Goal: Task Accomplishment & Management: Complete application form

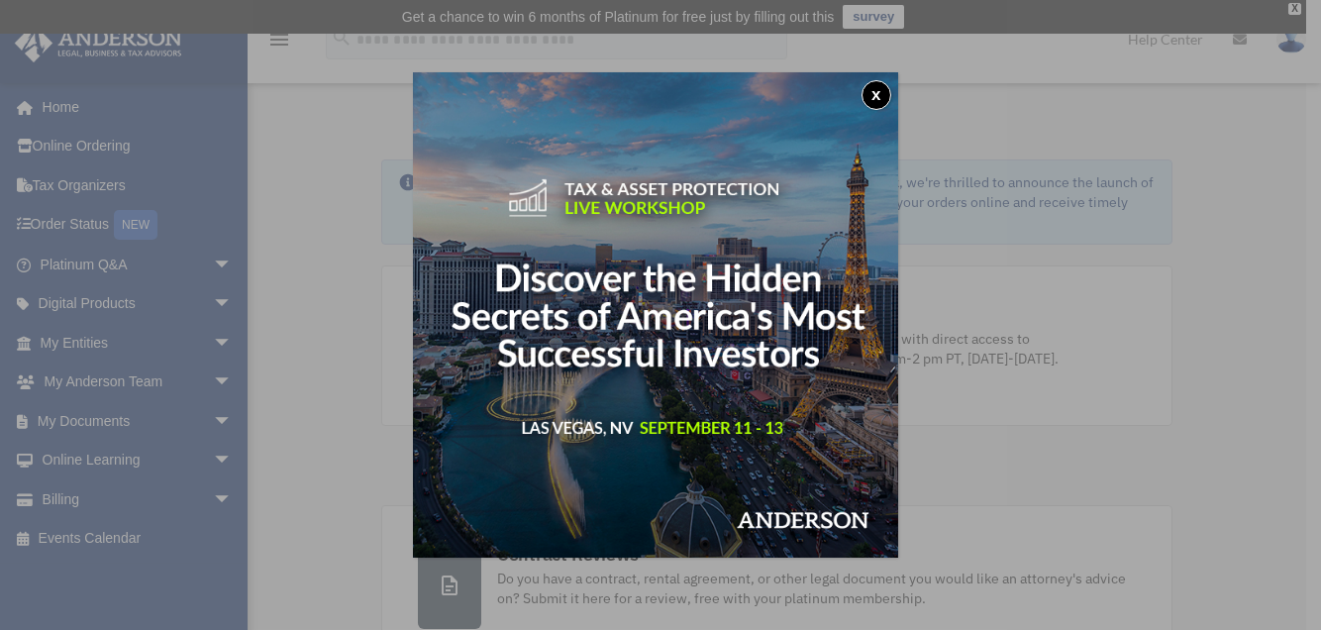
click at [877, 93] on button "x" at bounding box center [876, 95] width 30 height 30
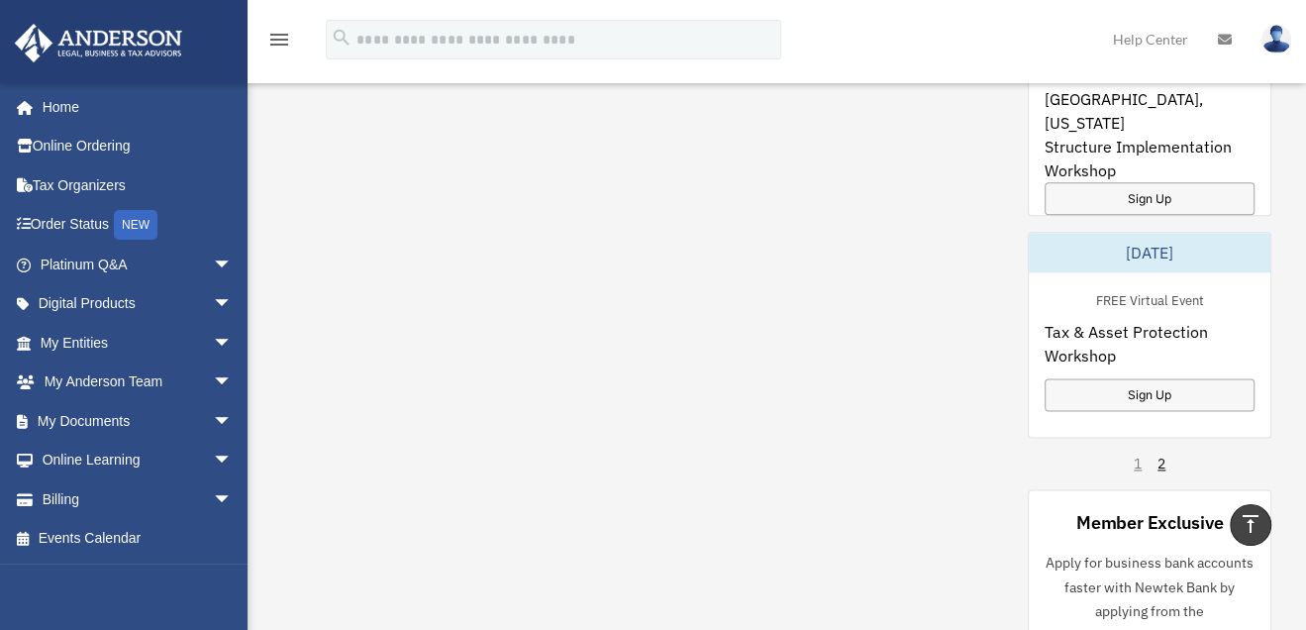
scroll to position [1386, 0]
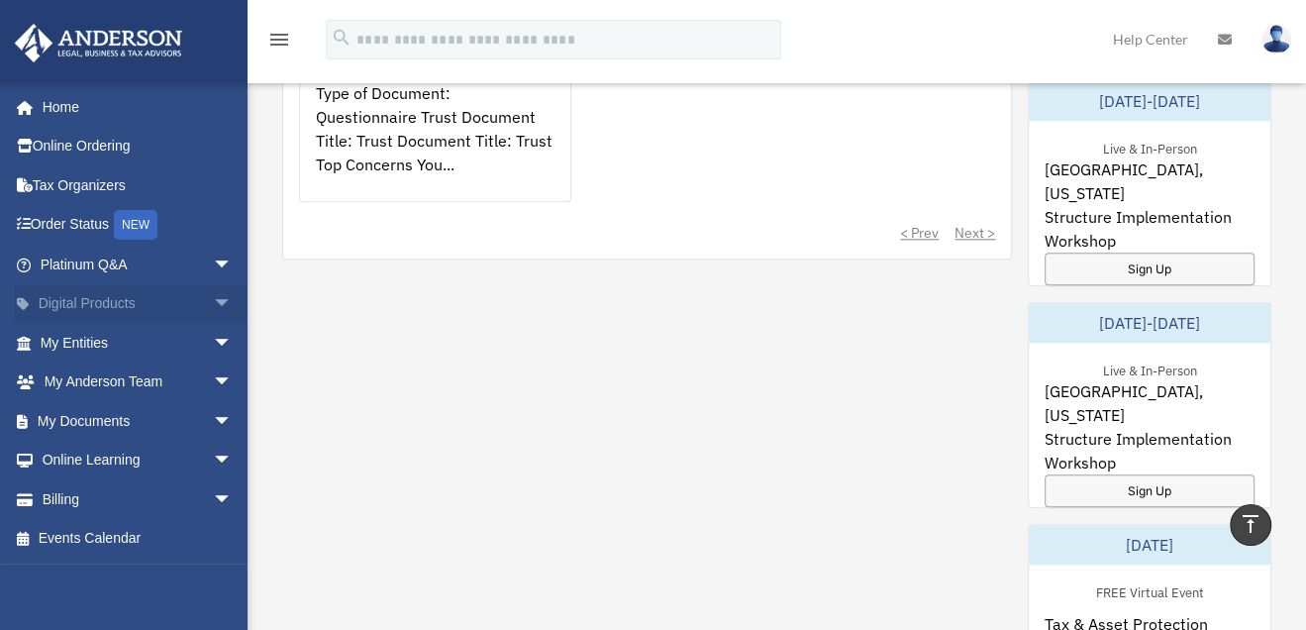
click at [110, 306] on link "Digital Products arrow_drop_down" at bounding box center [138, 304] width 249 height 40
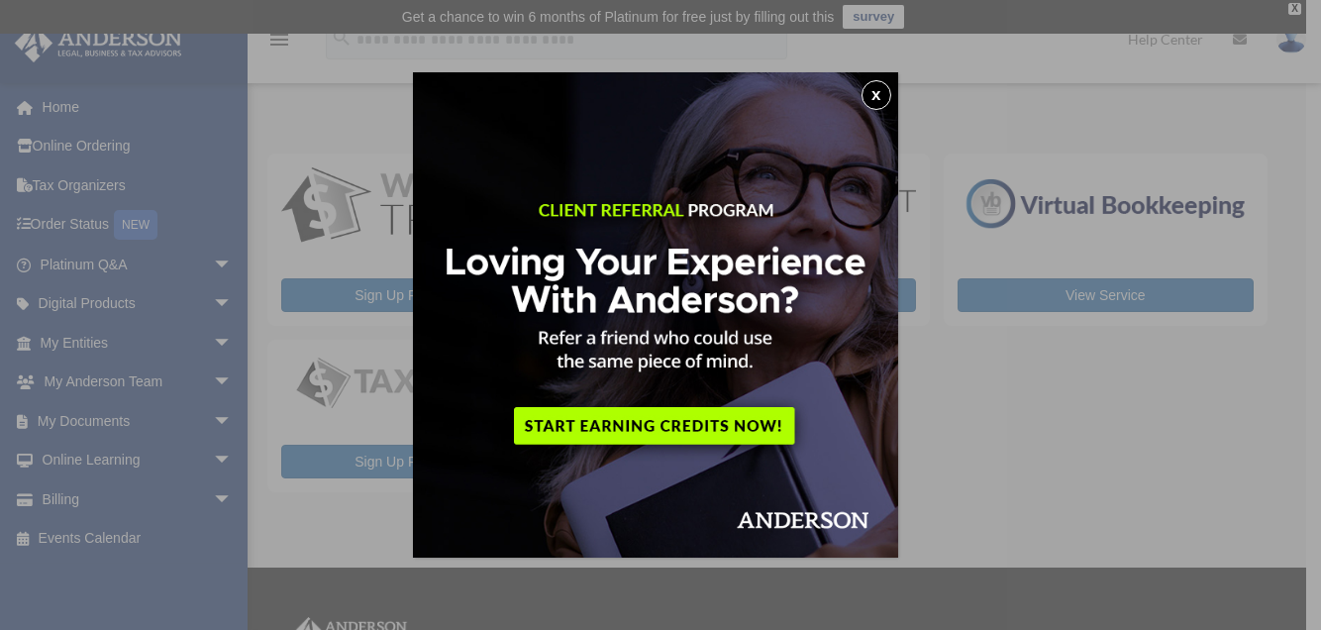
click at [872, 98] on button "x" at bounding box center [876, 95] width 30 height 30
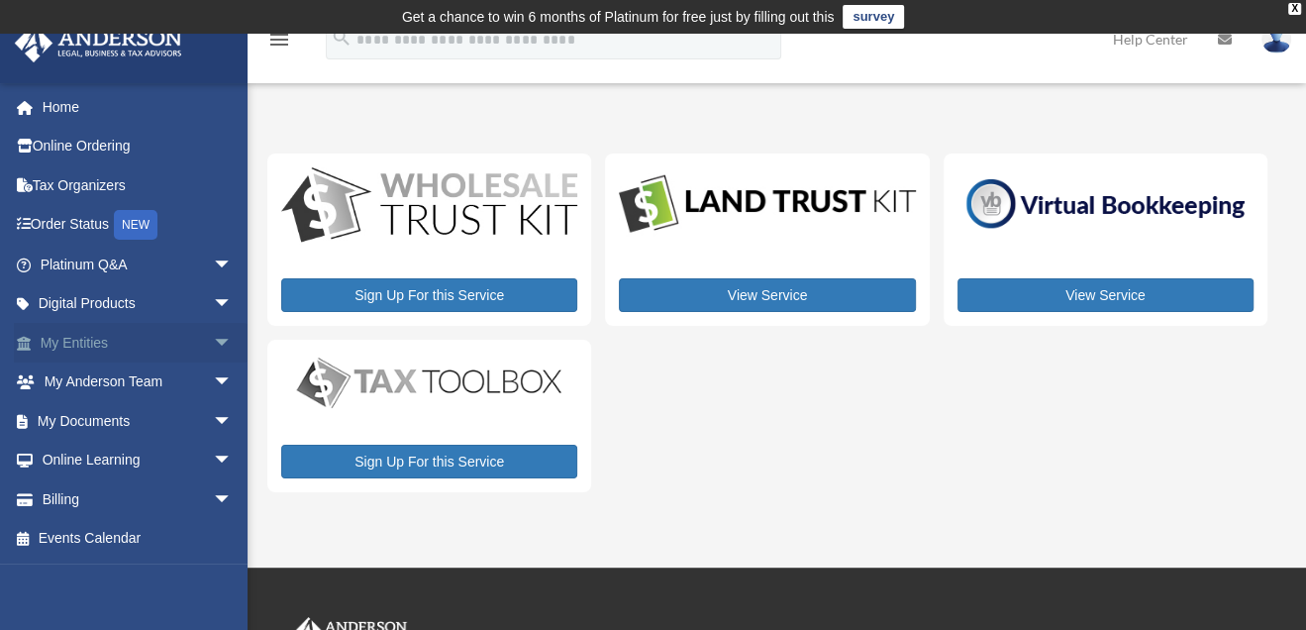
click at [135, 334] on link "My Entities arrow_drop_down" at bounding box center [138, 343] width 249 height 40
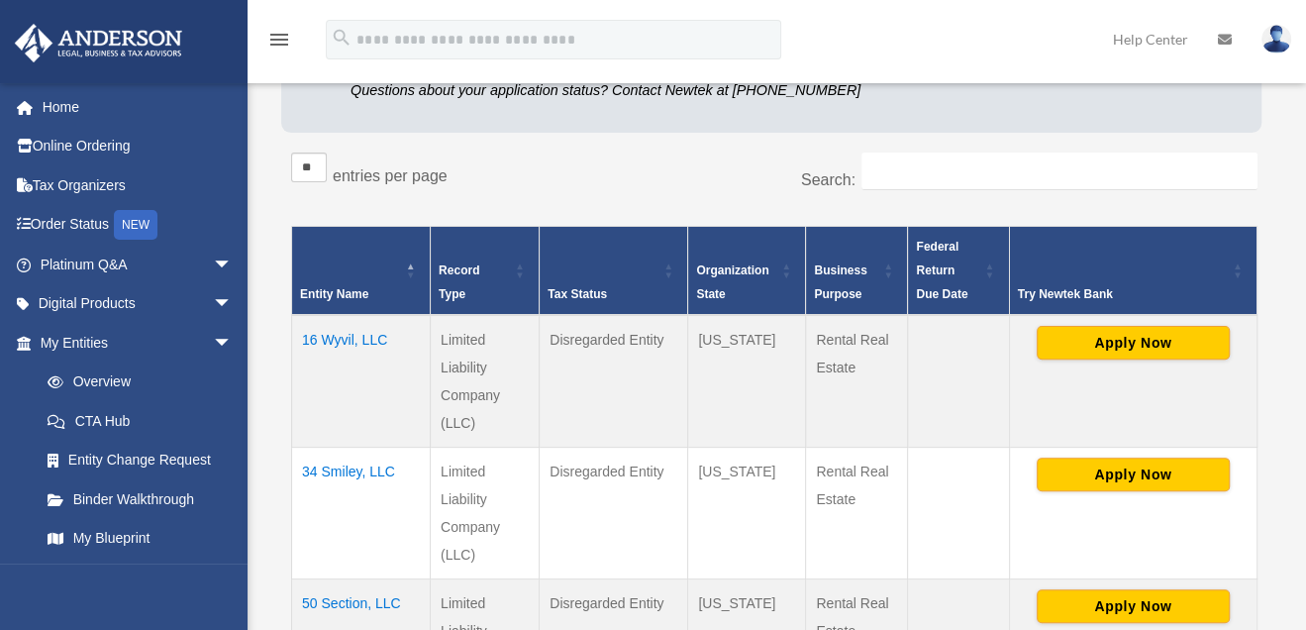
scroll to position [395, 0]
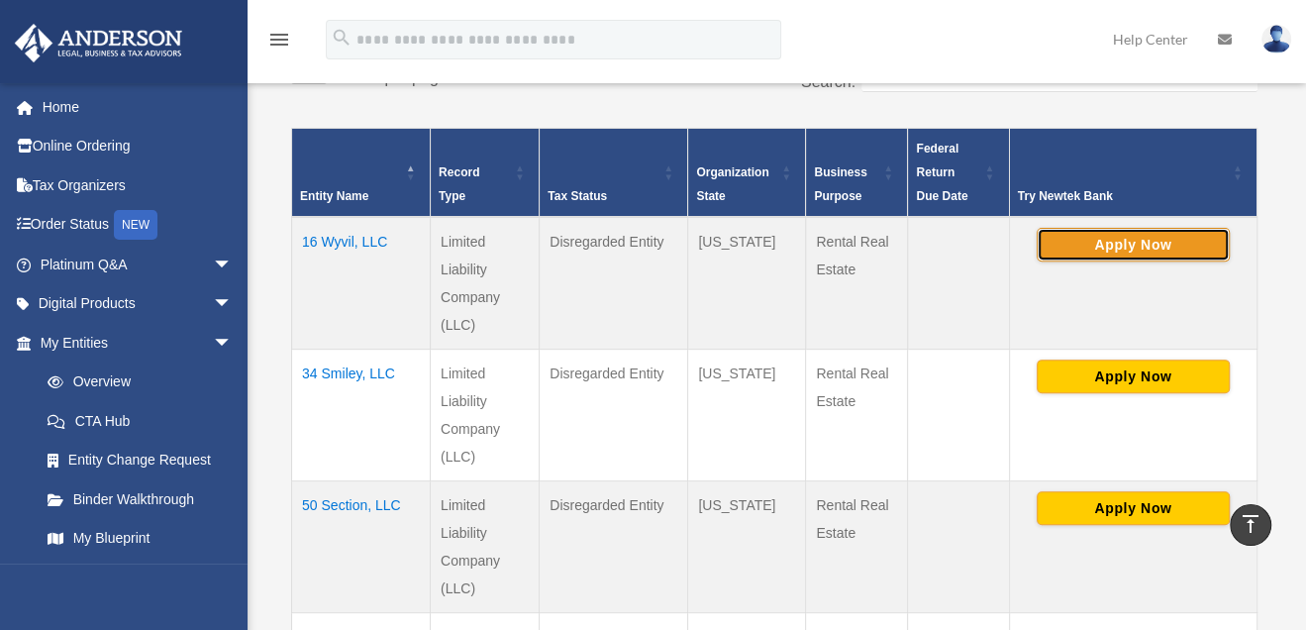
click at [1125, 238] on button "Apply Now" at bounding box center [1133, 245] width 193 height 34
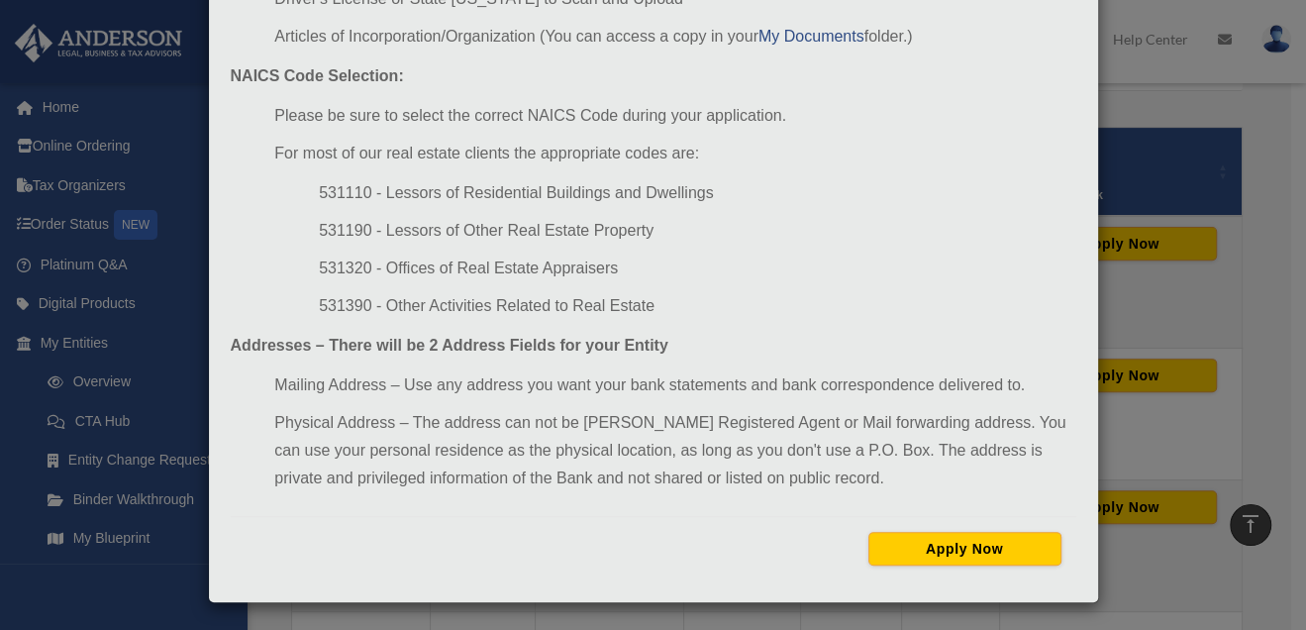
scroll to position [276, 0]
click at [948, 550] on button "Apply Now" at bounding box center [964, 549] width 193 height 34
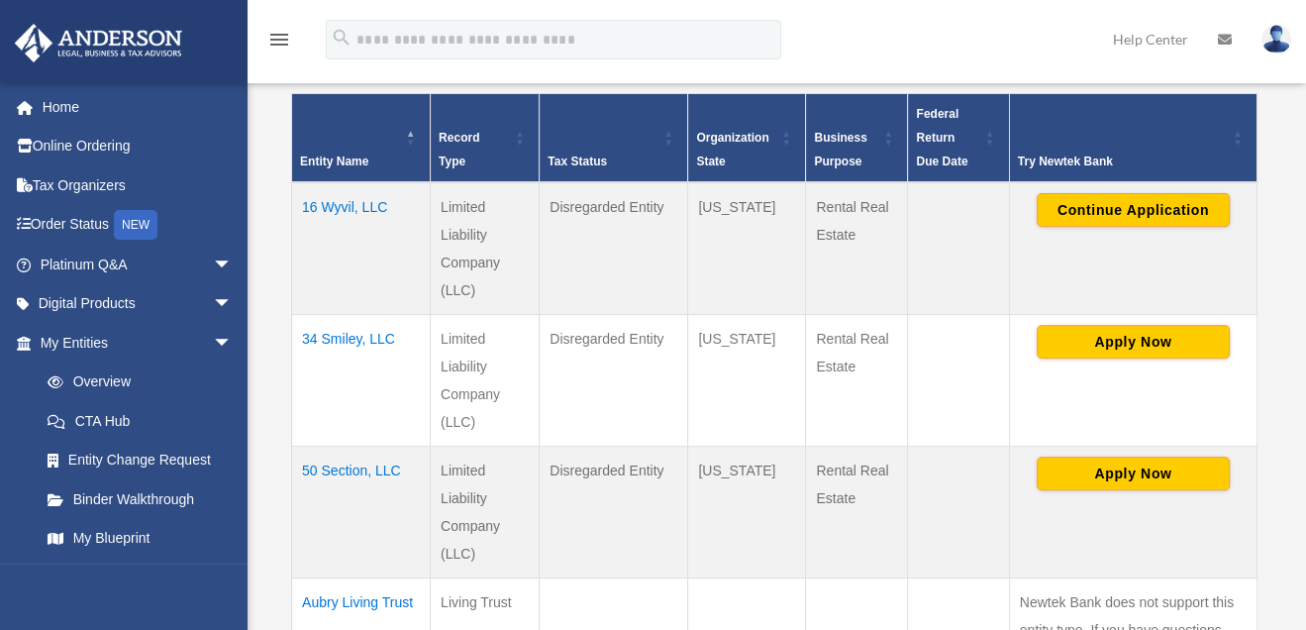
scroll to position [430, 0]
